Goal: Task Accomplishment & Management: Manage account settings

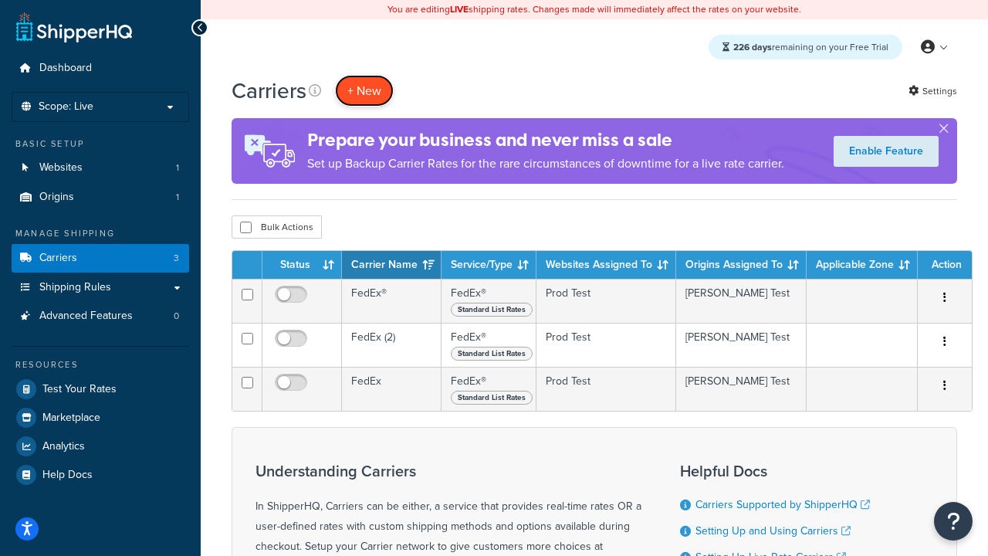
click at [364, 90] on button "+ New" at bounding box center [364, 91] width 59 height 32
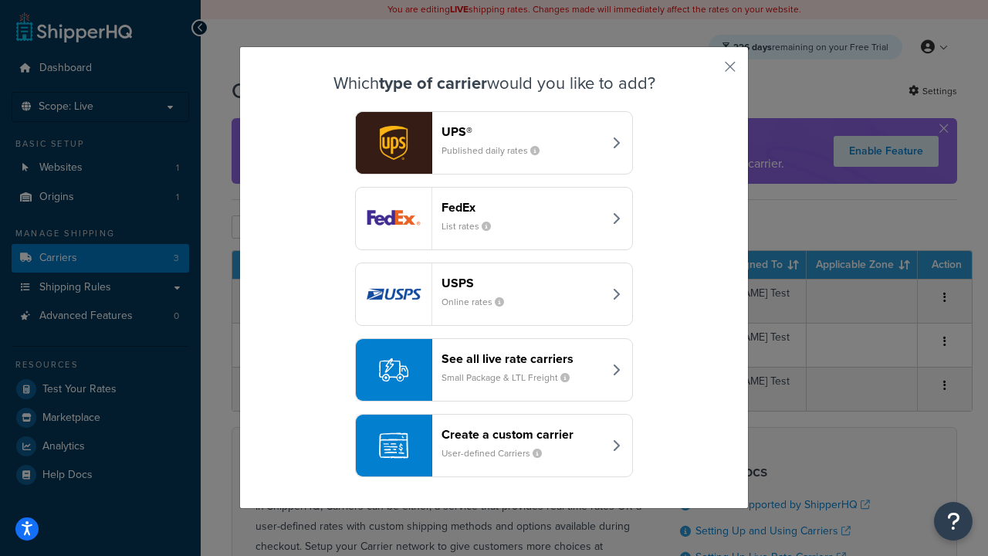
click at [494, 218] on div "FedEx List rates" at bounding box center [522, 218] width 161 height 37
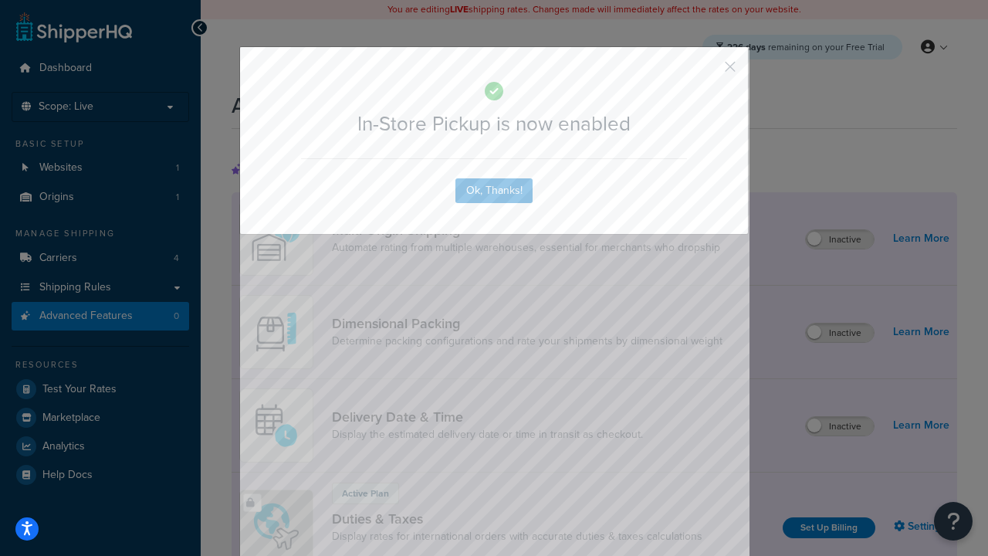
scroll to position [500, 0]
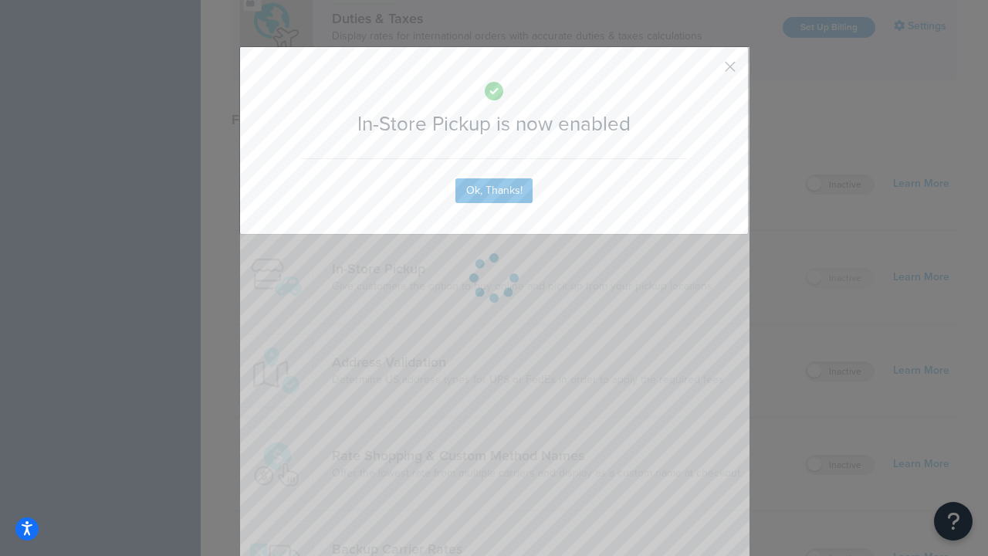
click at [707, 72] on button "button" at bounding box center [708, 72] width 4 height 4
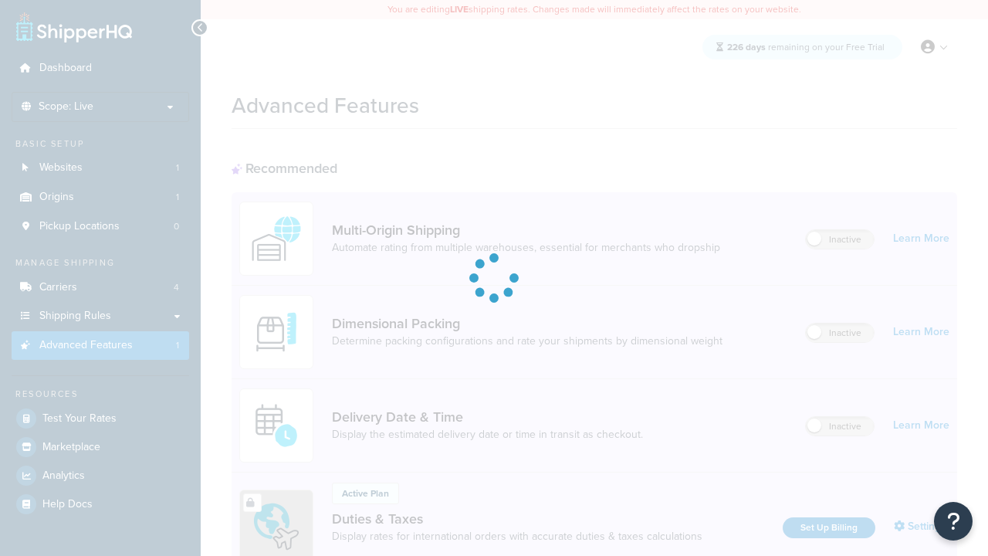
scroll to position [500, 0]
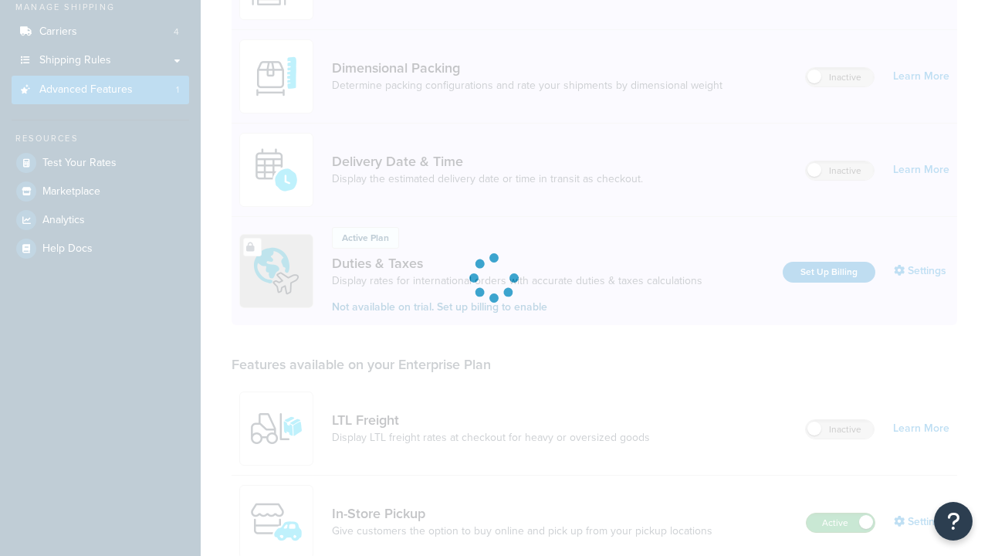
click at [841, 513] on label "Active" at bounding box center [841, 522] width 68 height 19
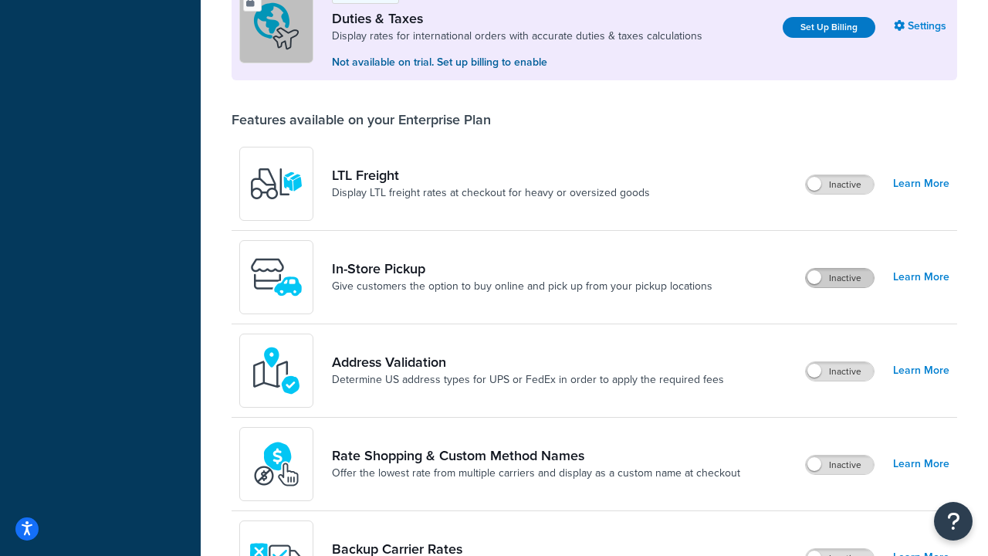
scroll to position [471, 0]
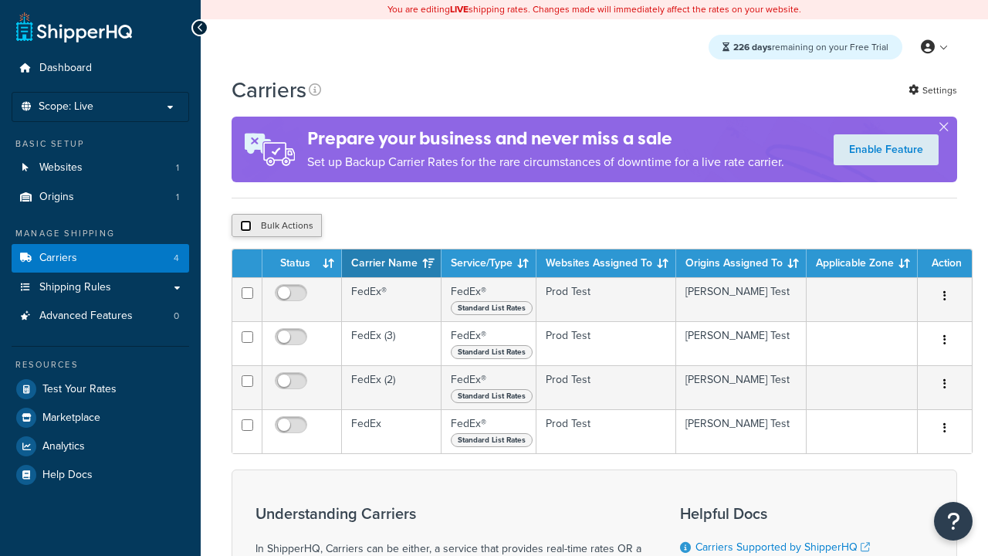
click at [245, 226] on input "checkbox" at bounding box center [246, 226] width 12 height 12
checkbox input "true"
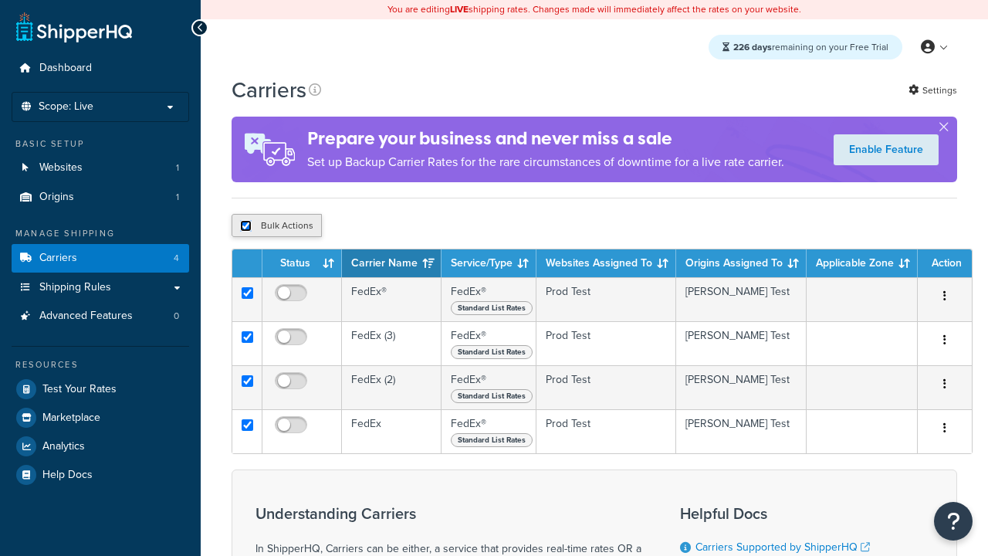
checkbox input "true"
click at [0, 0] on button "Delete" at bounding box center [0, 0] width 0 height 0
